Goal: Information Seeking & Learning: Learn about a topic

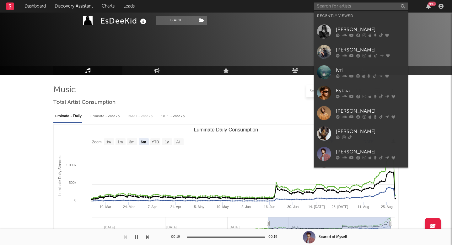
select select "6m"
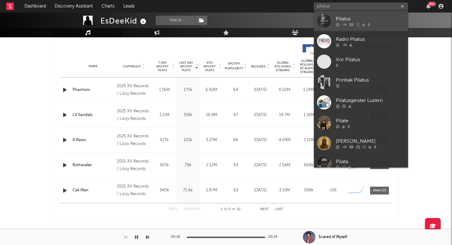
type input "pilatus"
click at [364, 24] on icon at bounding box center [363, 25] width 3 height 4
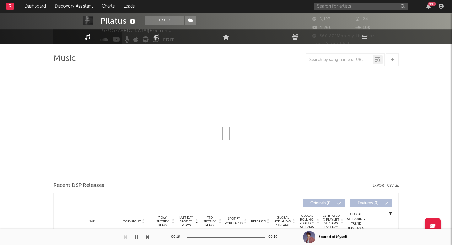
scroll to position [64, 0]
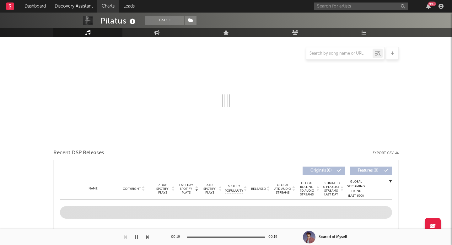
select select "6m"
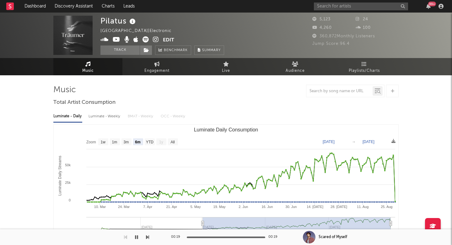
scroll to position [0, 0]
click at [295, 67] on link "Audience" at bounding box center [294, 66] width 69 height 17
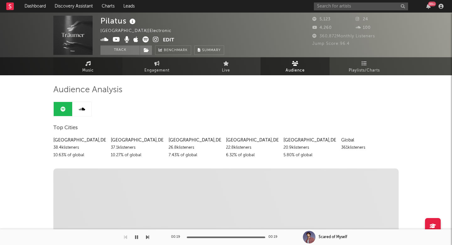
scroll to position [-1, 0]
click at [88, 70] on span "Music" at bounding box center [88, 71] width 12 height 8
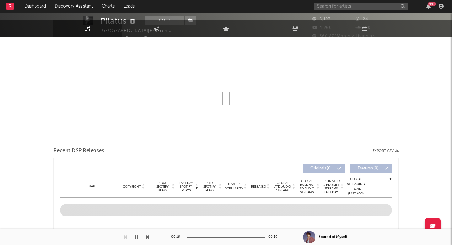
select select "6m"
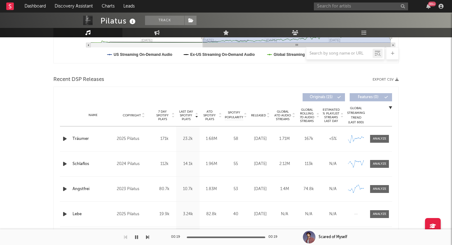
scroll to position [190, 0]
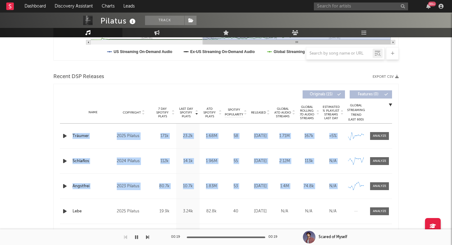
drag, startPoint x: 60, startPoint y: 127, endPoint x: 110, endPoint y: 199, distance: 88.4
click at [110, 199] on div "Last Day Spotify Plays Copyright 7 Day Spotify Plays Last Day Spotify Plays ATD…" at bounding box center [225, 174] width 345 height 181
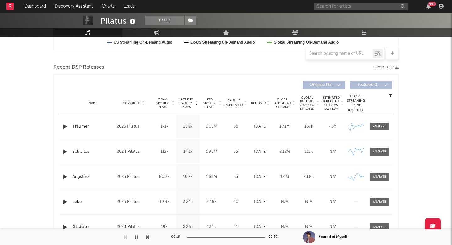
click at [56, 155] on div "Last Day Spotify Plays Copyright 7 Day Spotify Plays Last Day Spotify Plays ATD…" at bounding box center [225, 164] width 345 height 181
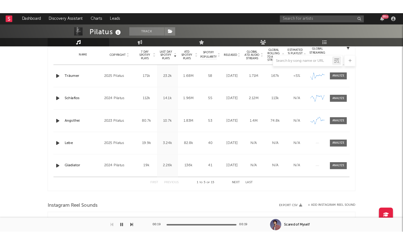
scroll to position [232, 0]
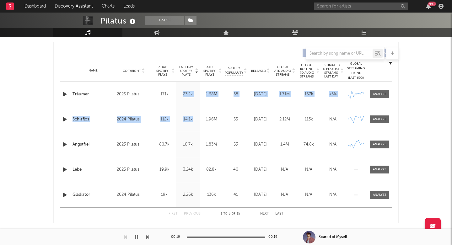
drag, startPoint x: 182, startPoint y: 86, endPoint x: 193, endPoint y: 130, distance: 45.5
click at [193, 130] on div "Name Träumer Copyright 2025 Pilatus Label Pilatus Album Names Träumer Composer …" at bounding box center [226, 145] width 332 height 126
click at [193, 130] on div "Last Day Spotify Plays 14.1k" at bounding box center [188, 119] width 24 height 25
drag, startPoint x: 193, startPoint y: 130, endPoint x: 163, endPoint y: 81, distance: 58.2
click at [163, 81] on div "Last Day Spotify Plays Copyright 7 Day Spotify Plays Last Day Spotify Plays ATD…" at bounding box center [226, 132] width 332 height 174
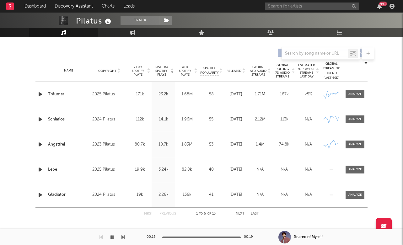
click at [11, 51] on div "Pilatus Track [GEOGRAPHIC_DATA] | Electronic Edit Track Benchmark Summary 5,123…" at bounding box center [201, 171] width 403 height 781
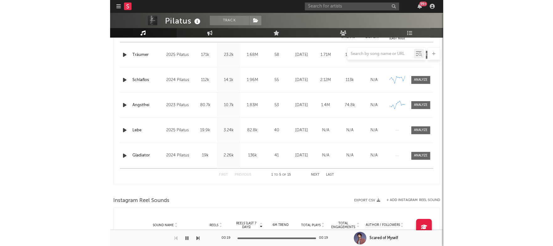
scroll to position [251, 0]
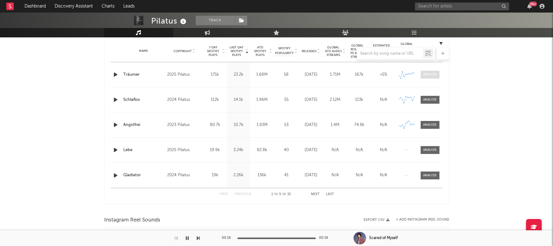
click at [427, 75] on div at bounding box center [429, 74] width 13 height 5
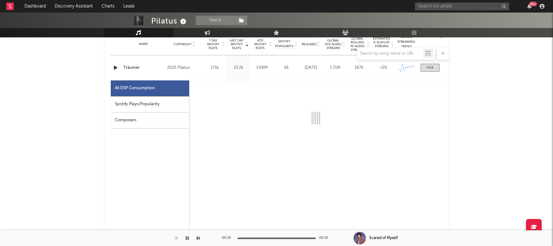
scroll to position [259, 0]
select select "1w"
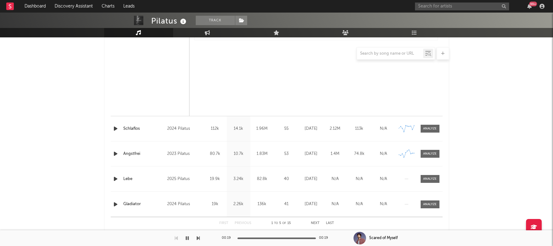
scroll to position [521, 0]
click at [425, 127] on div at bounding box center [429, 128] width 13 height 5
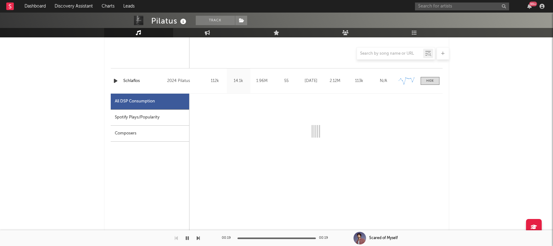
scroll to position [572, 0]
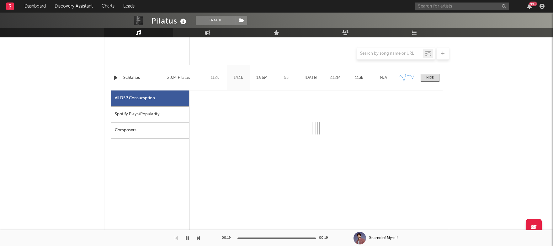
select select "1w"
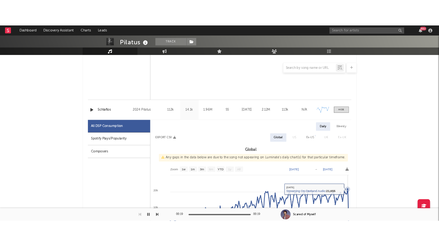
scroll to position [541, 0]
